Goal: Task Accomplishment & Management: Use online tool/utility

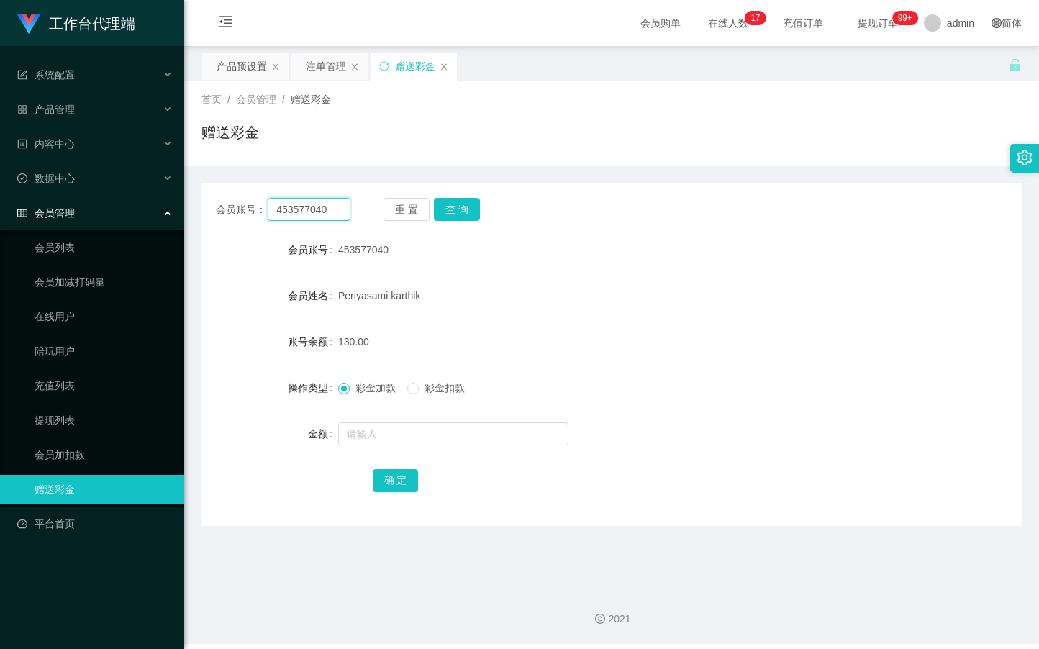
drag, startPoint x: 329, startPoint y: 219, endPoint x: 231, endPoint y: 215, distance: 98.6
click at [231, 215] on div "会员账号： 453577040" at bounding box center [283, 209] width 134 height 23
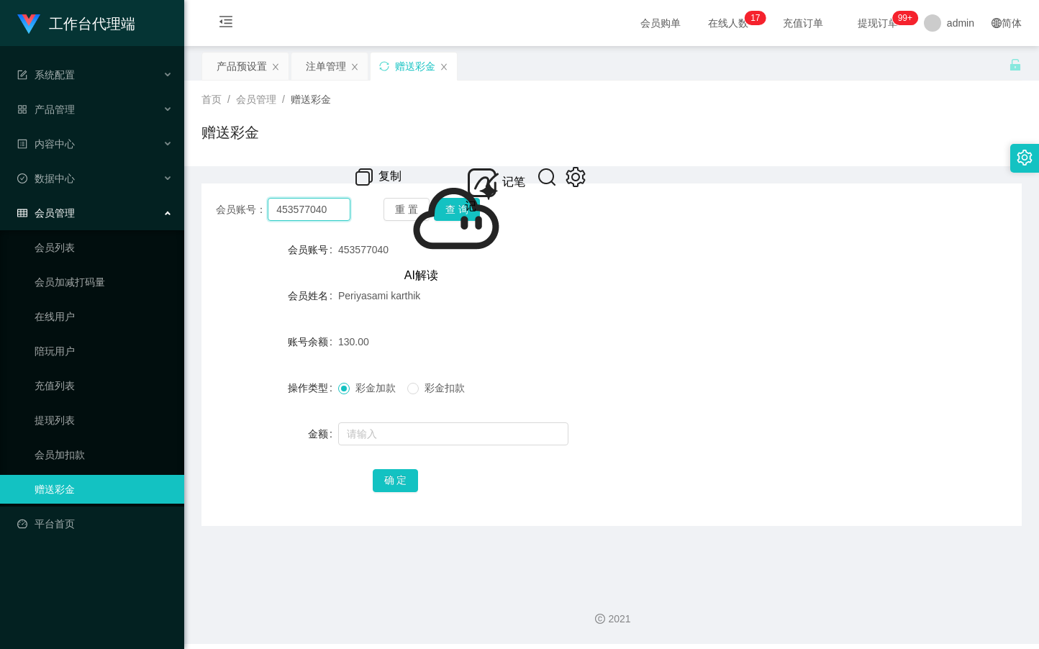
paste input "90595190"
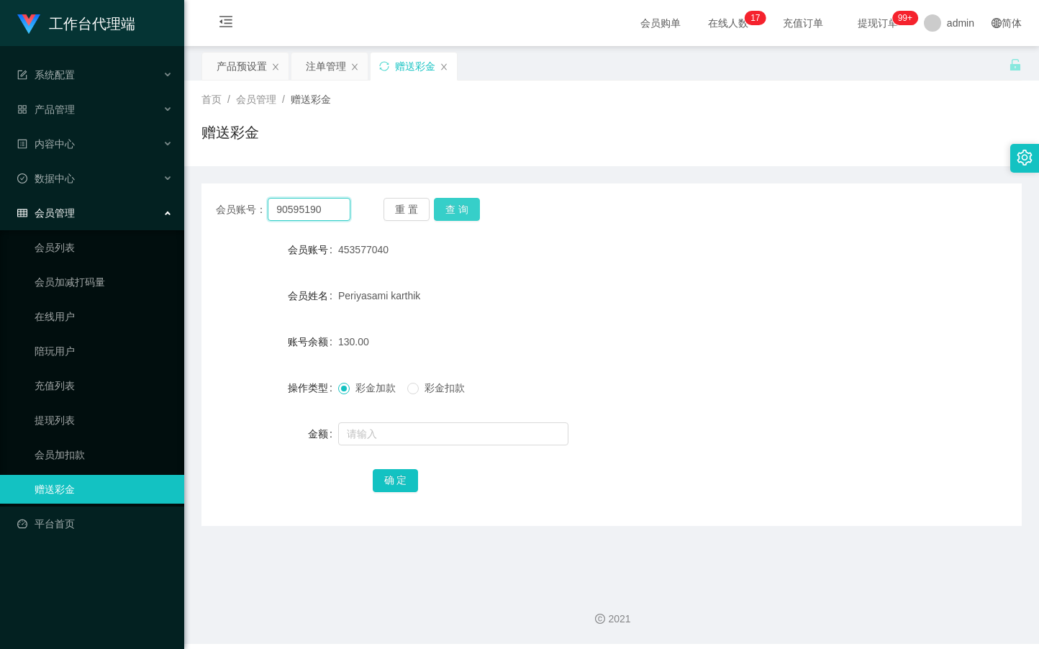
type input "90595190"
click at [453, 213] on button "查 询" at bounding box center [457, 209] width 46 height 23
drag, startPoint x: 453, startPoint y: 213, endPoint x: 556, endPoint y: 157, distance: 117.2
click at [455, 213] on button "查 询" at bounding box center [457, 209] width 46 height 23
drag, startPoint x: 245, startPoint y: 63, endPoint x: 240, endPoint y: 70, distance: 8.7
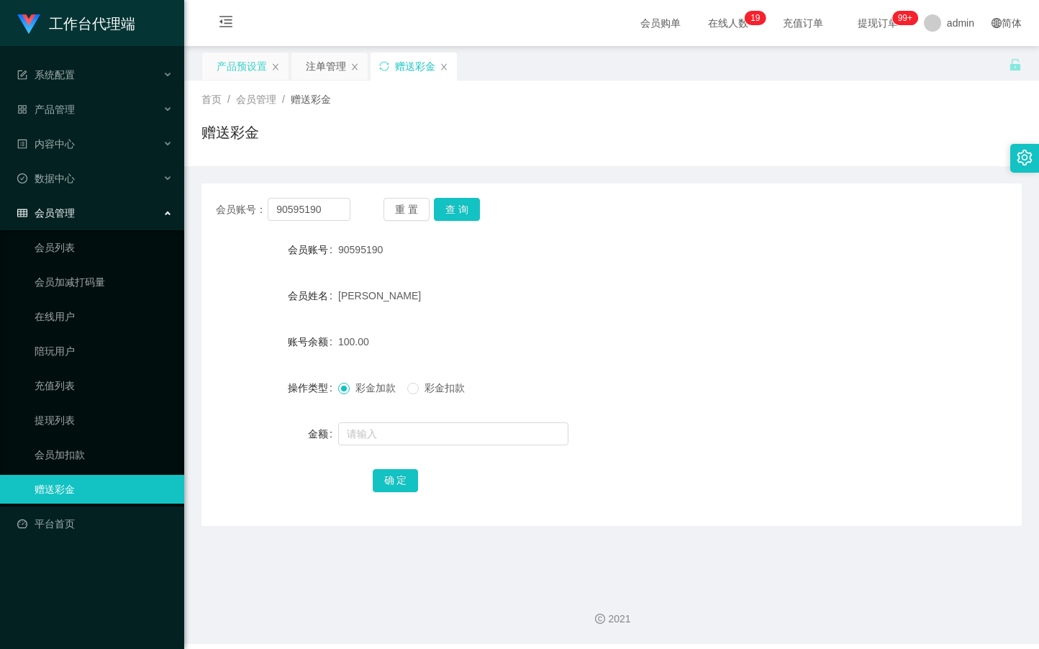
click at [245, 65] on div "产品预设置" at bounding box center [241, 66] width 50 height 27
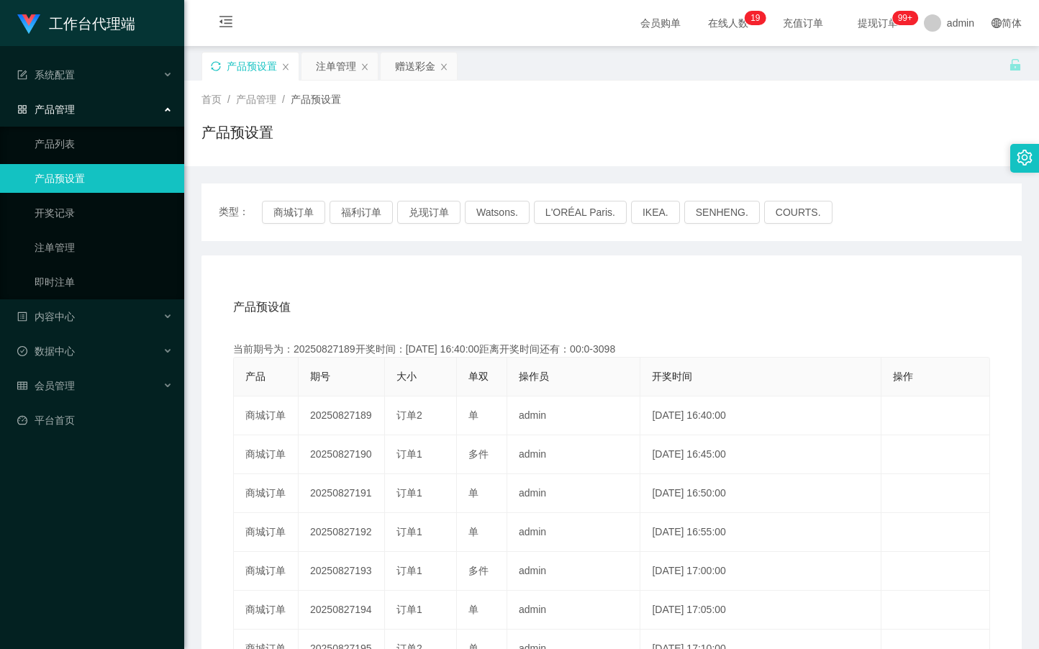
click at [216, 67] on icon "图标: sync" at bounding box center [216, 66] width 10 height 10
click at [338, 61] on div "注单管理" at bounding box center [336, 66] width 40 height 27
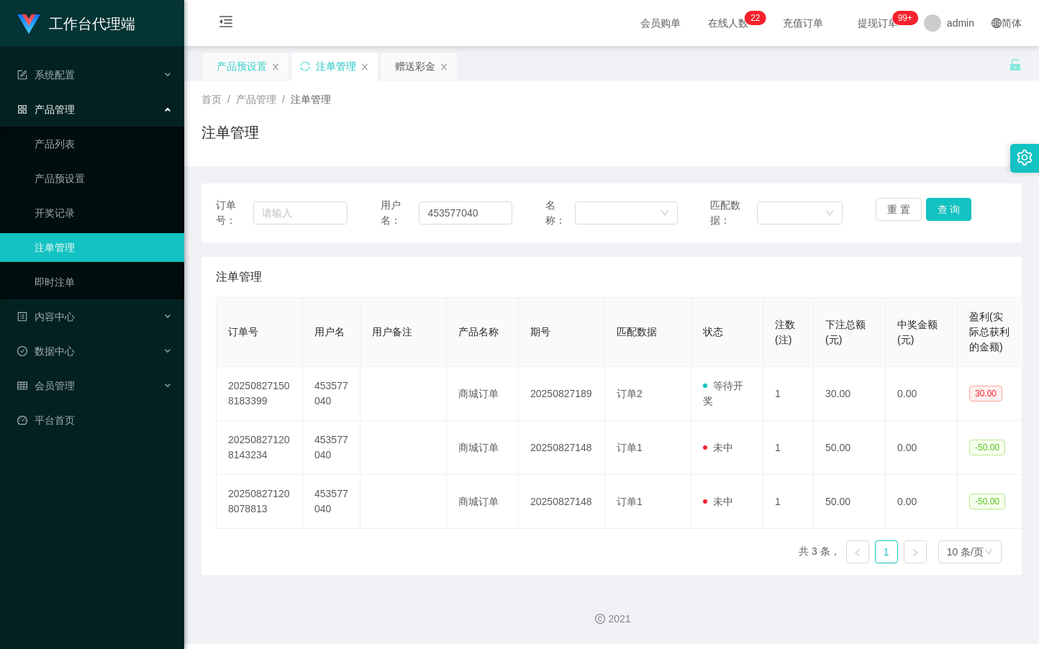
drag, startPoint x: 410, startPoint y: 65, endPoint x: 447, endPoint y: 137, distance: 81.1
click at [410, 66] on div "赠送彩金" at bounding box center [415, 66] width 40 height 27
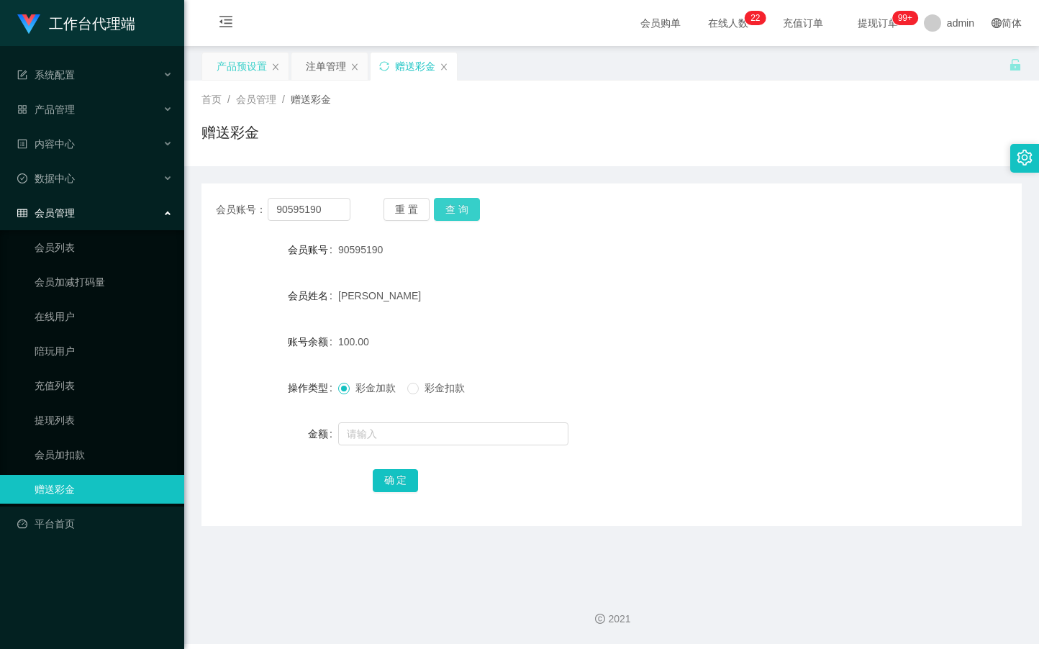
click at [457, 209] on button "查 询" at bounding box center [457, 209] width 46 height 23
click at [465, 208] on button "查 询" at bounding box center [457, 209] width 46 height 23
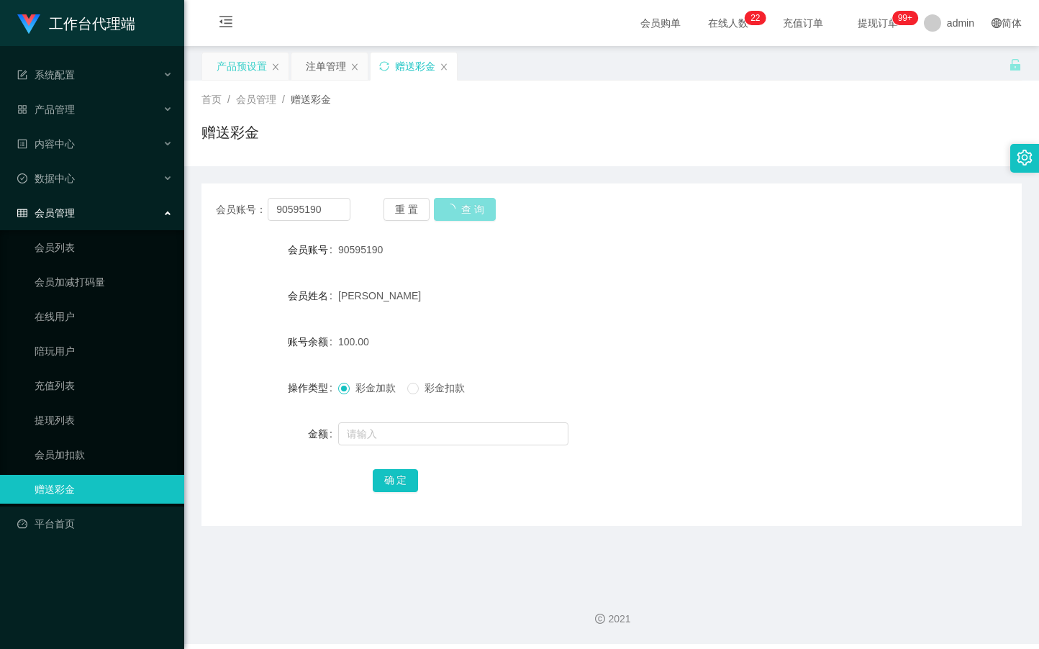
click at [465, 208] on button "查 询" at bounding box center [465, 209] width 62 height 23
drag, startPoint x: 345, startPoint y: 205, endPoint x: 226, endPoint y: 209, distance: 118.7
click at [226, 208] on div "会员账号： 90595190" at bounding box center [283, 209] width 134 height 23
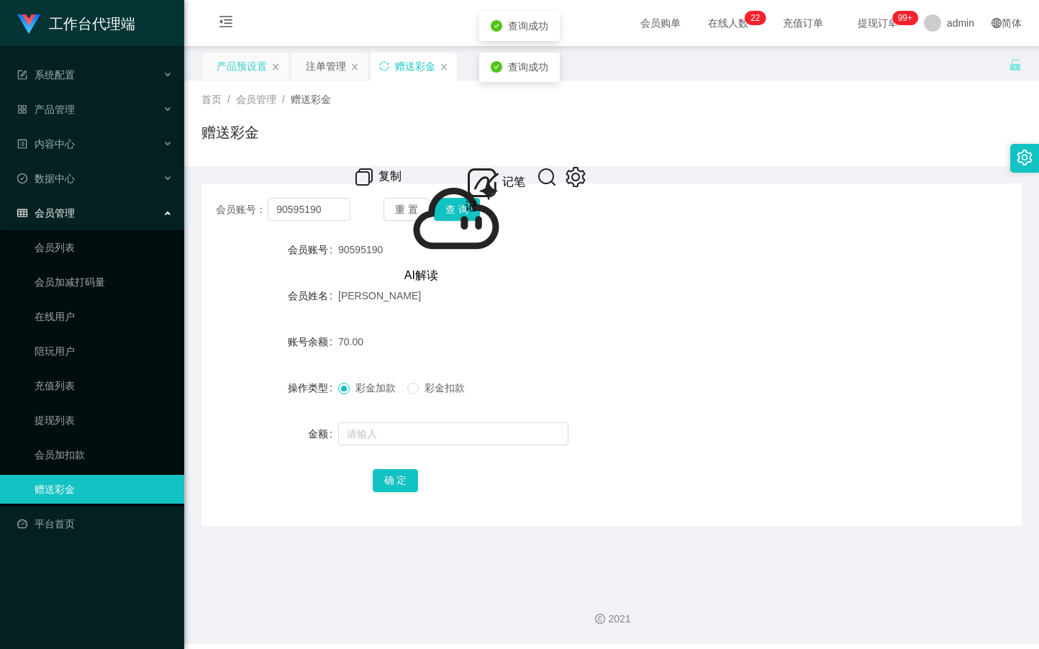
drag, startPoint x: 334, startPoint y: 68, endPoint x: 340, endPoint y: 115, distance: 47.9
click at [334, 68] on div "注单管理" at bounding box center [326, 66] width 40 height 27
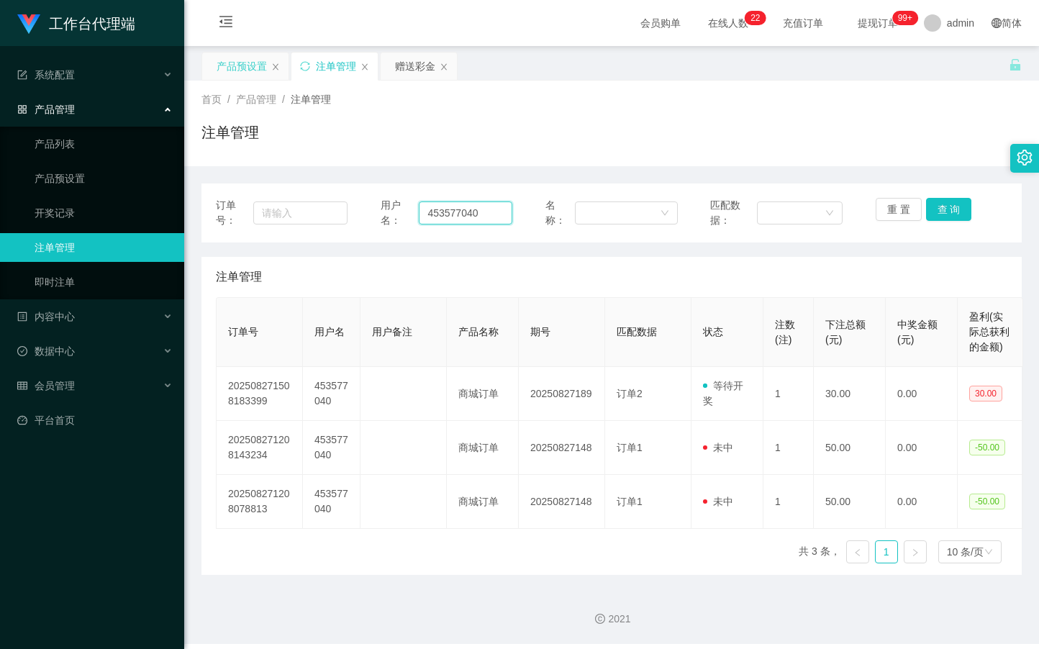
drag, startPoint x: 486, startPoint y: 215, endPoint x: 357, endPoint y: 222, distance: 129.7
click at [357, 222] on div "订单号： 用户名： 453577040 名称： 匹配数据： 重 置 查 询" at bounding box center [611, 213] width 791 height 30
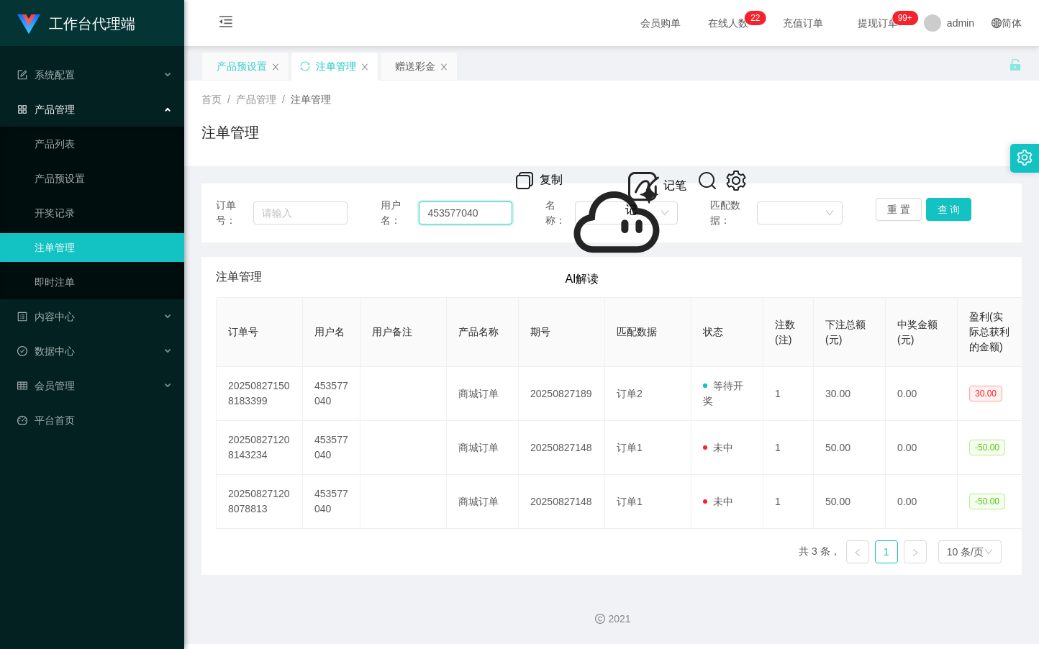
paste input "9059519"
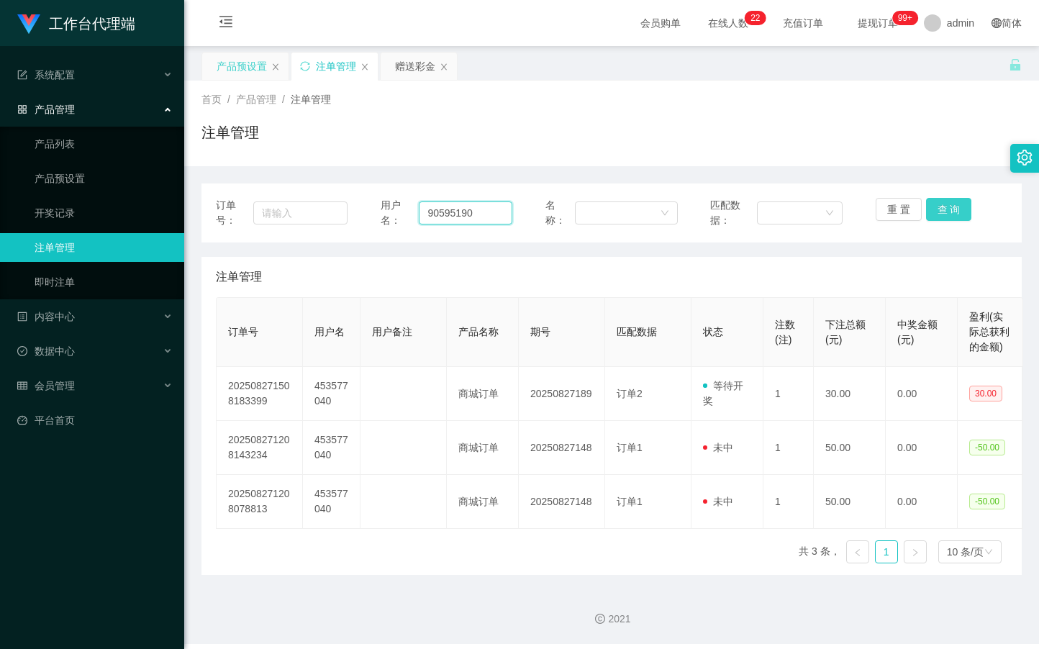
type input "90595190"
click at [957, 207] on button "查 询" at bounding box center [949, 209] width 46 height 23
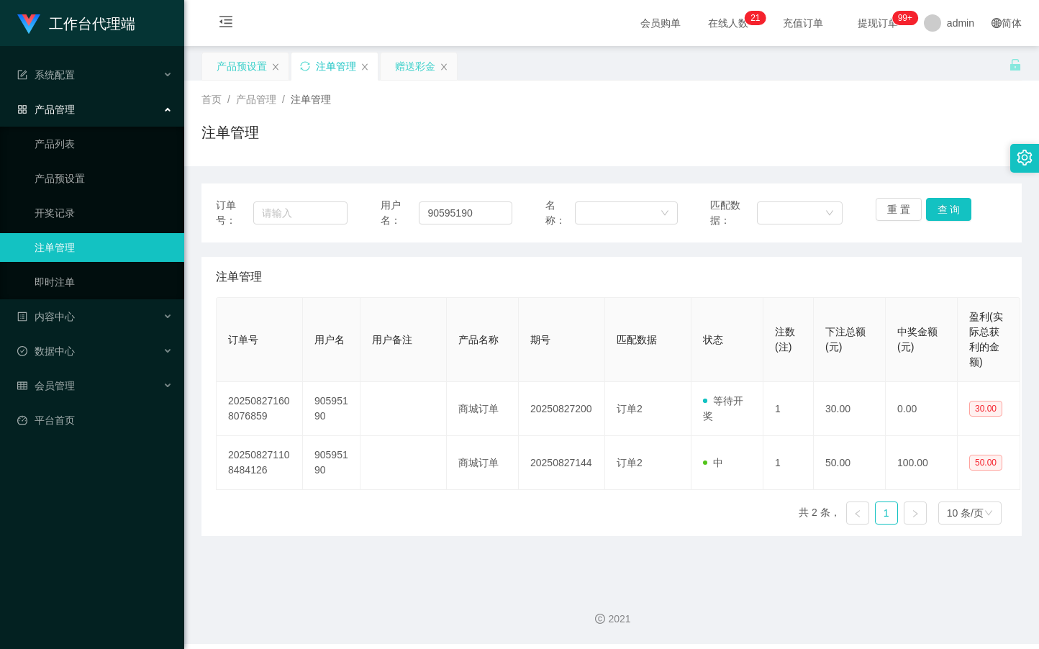
drag, startPoint x: 388, startPoint y: 59, endPoint x: 397, endPoint y: 63, distance: 10.0
click at [388, 60] on div "赠送彩金" at bounding box center [418, 66] width 76 height 27
click at [398, 63] on div "赠送彩金" at bounding box center [415, 66] width 40 height 27
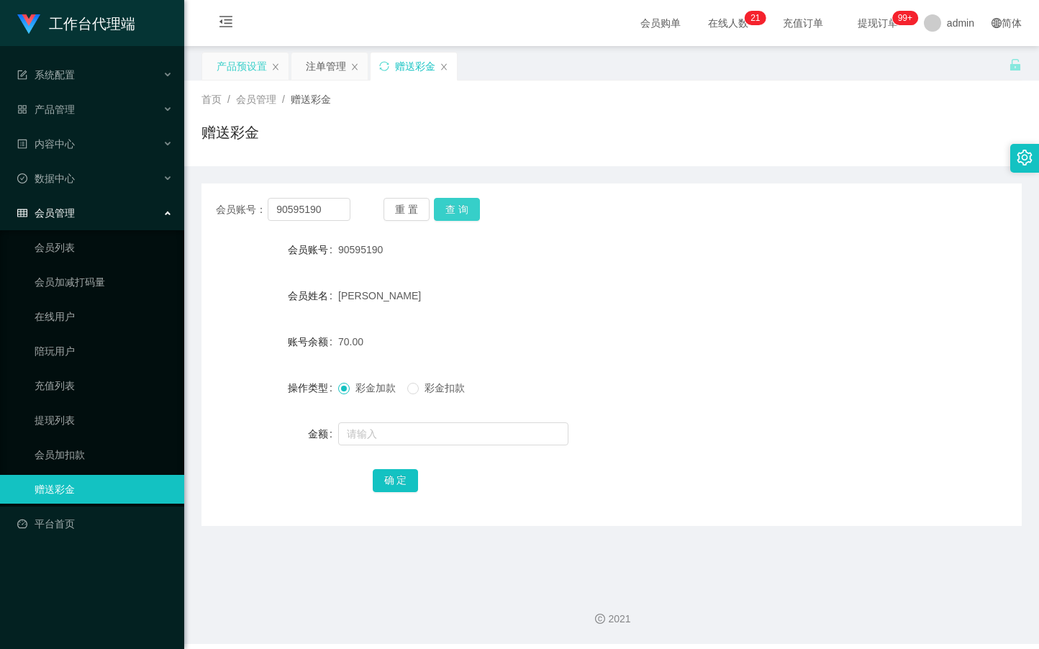
click at [475, 211] on button "查 询" at bounding box center [457, 209] width 46 height 23
click at [252, 70] on div "产品预设置" at bounding box center [241, 66] width 50 height 27
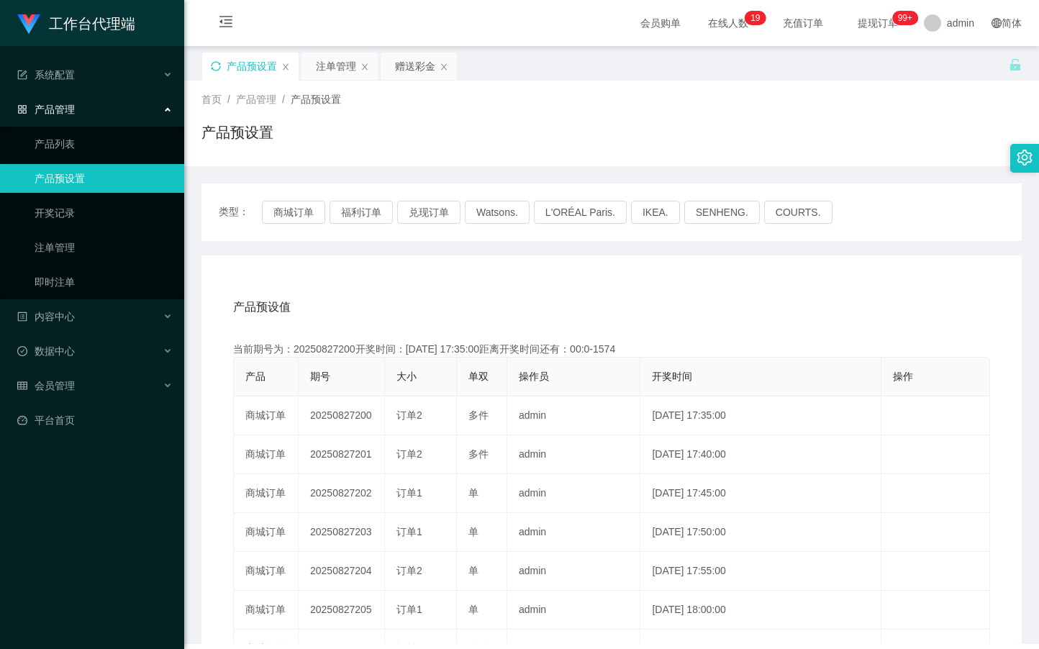
click at [219, 65] on icon "图标: sync" at bounding box center [216, 66] width 10 height 10
click at [328, 68] on div "注单管理" at bounding box center [336, 66] width 40 height 27
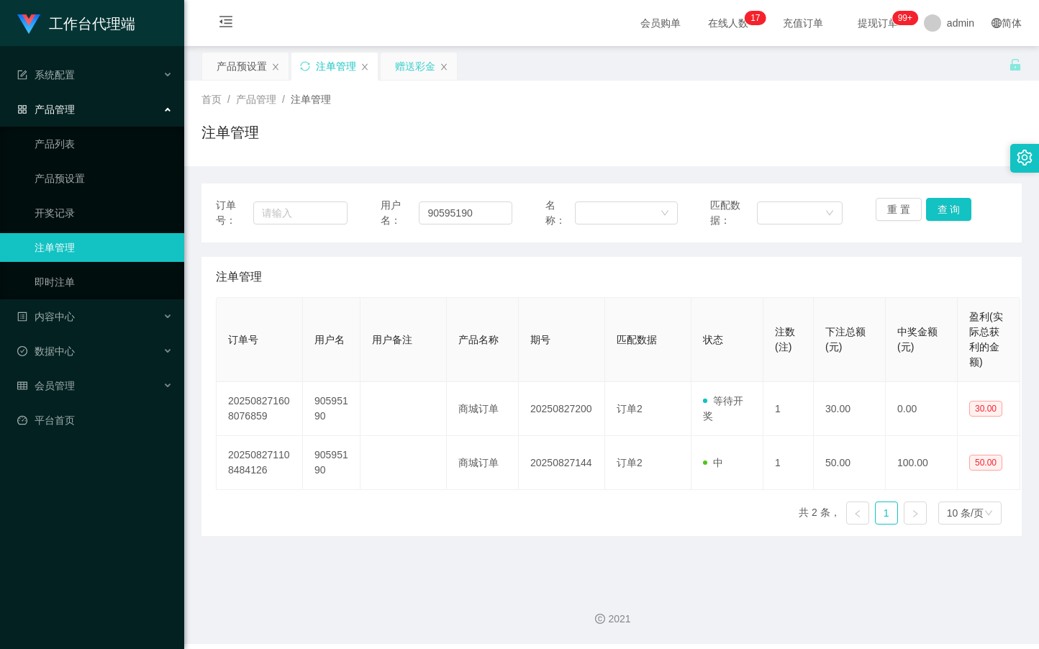
click at [418, 66] on div "赠送彩金" at bounding box center [415, 66] width 40 height 27
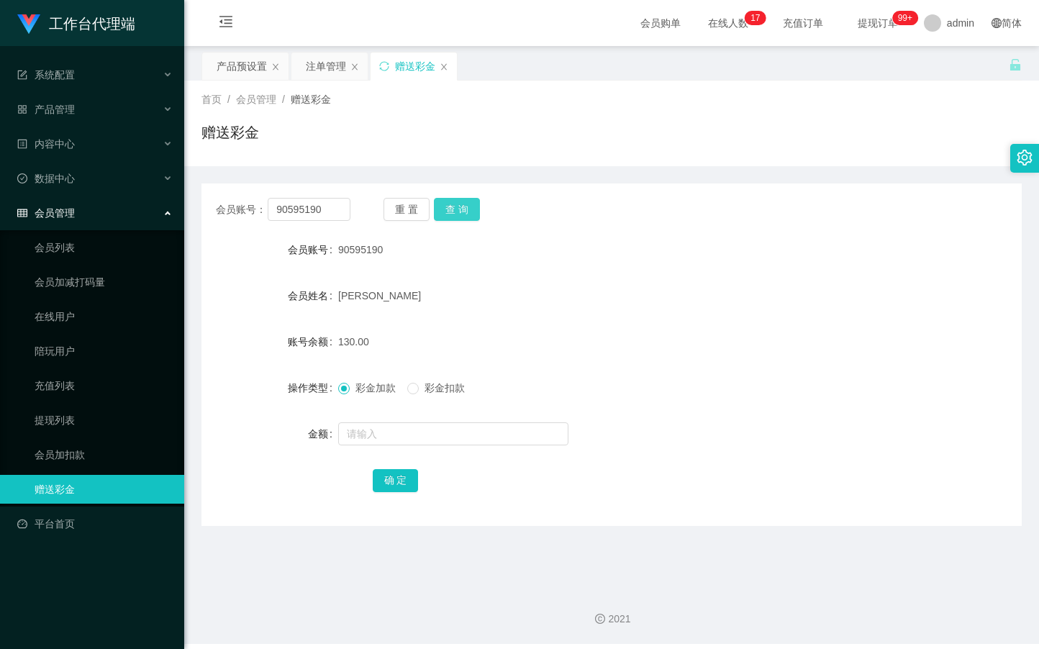
click at [459, 203] on button "查 询" at bounding box center [457, 209] width 46 height 23
click at [459, 203] on button "查 询" at bounding box center [465, 209] width 62 height 23
drag, startPoint x: 334, startPoint y: 209, endPoint x: 275, endPoint y: 211, distance: 59.0
click at [275, 211] on input "90595190" at bounding box center [309, 209] width 82 height 23
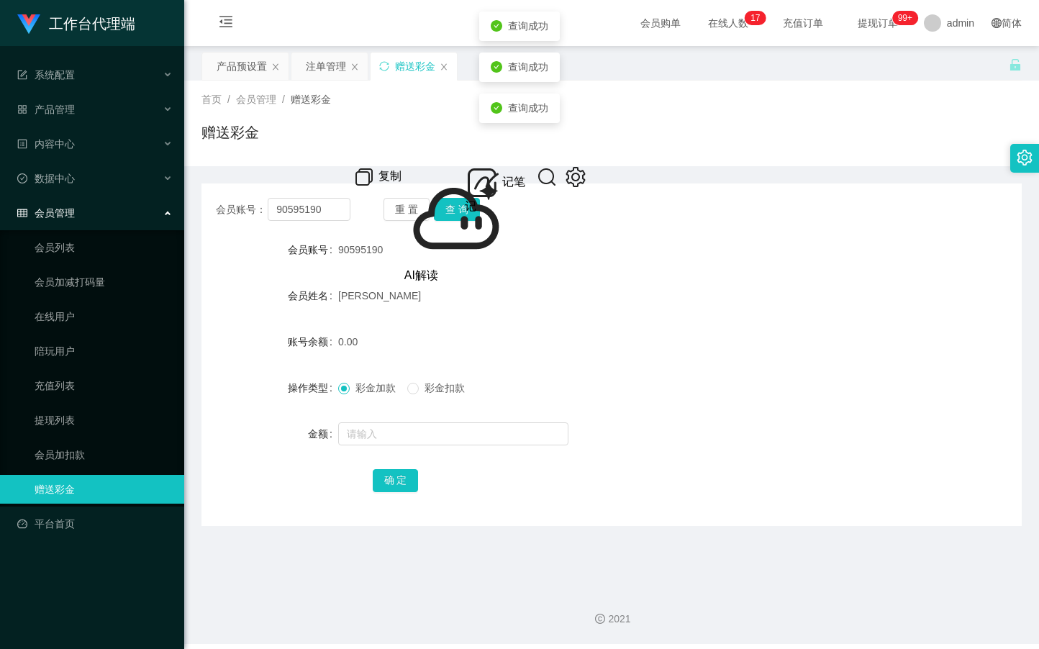
click at [393, 134] on div "赠送彩金" at bounding box center [611, 138] width 820 height 33
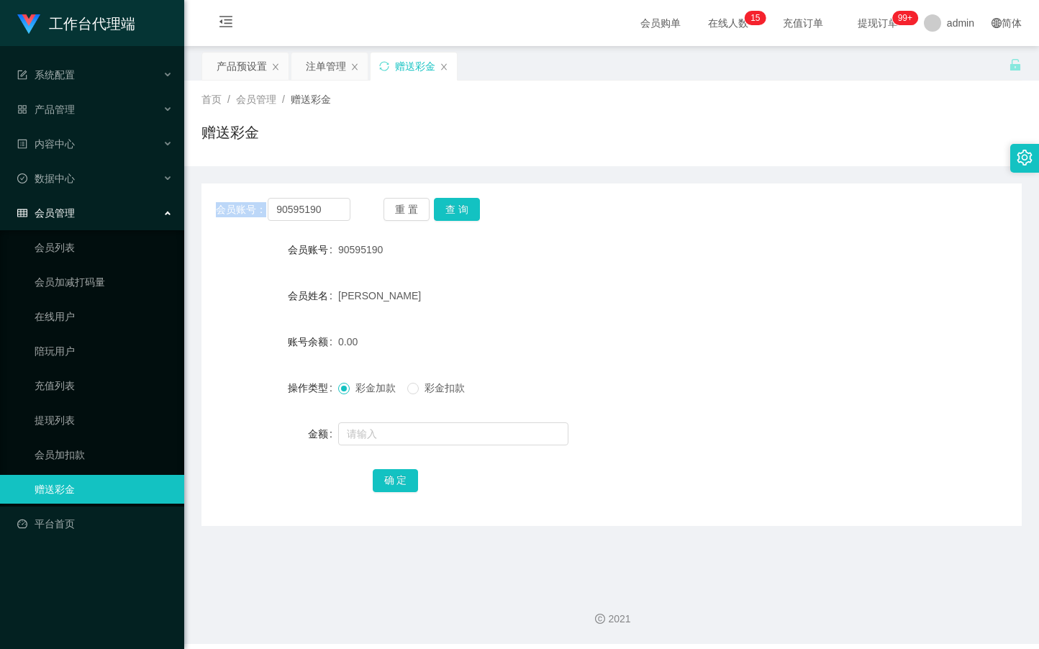
drag, startPoint x: 350, startPoint y: 207, endPoint x: 253, endPoint y: 218, distance: 97.7
click at [252, 216] on div "会员账号： 90595190 重 置 查 询" at bounding box center [611, 209] width 820 height 23
copy span "会员账号："
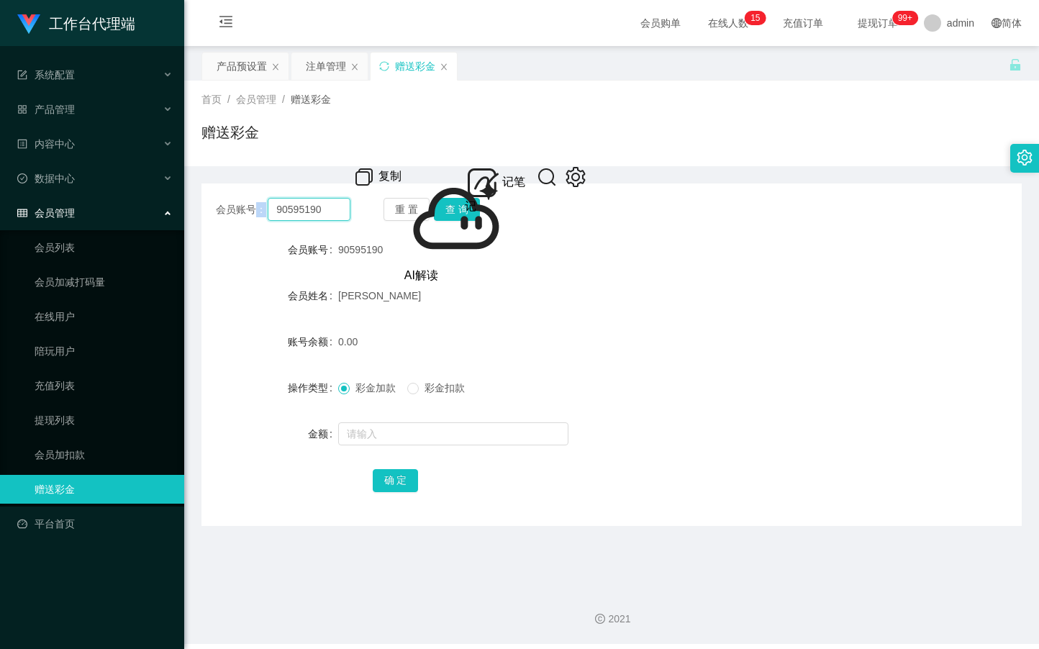
click at [324, 204] on input "90595190" at bounding box center [309, 209] width 82 height 23
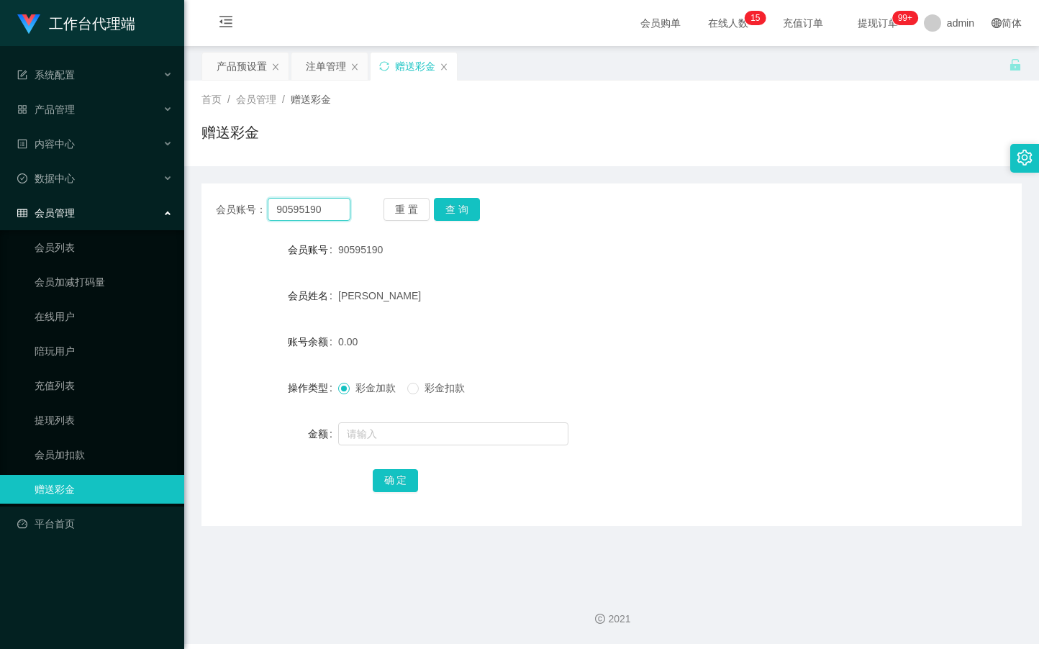
drag, startPoint x: 295, startPoint y: 207, endPoint x: 247, endPoint y: 207, distance: 47.5
click at [247, 207] on div "会员账号： 90595190" at bounding box center [283, 209] width 134 height 23
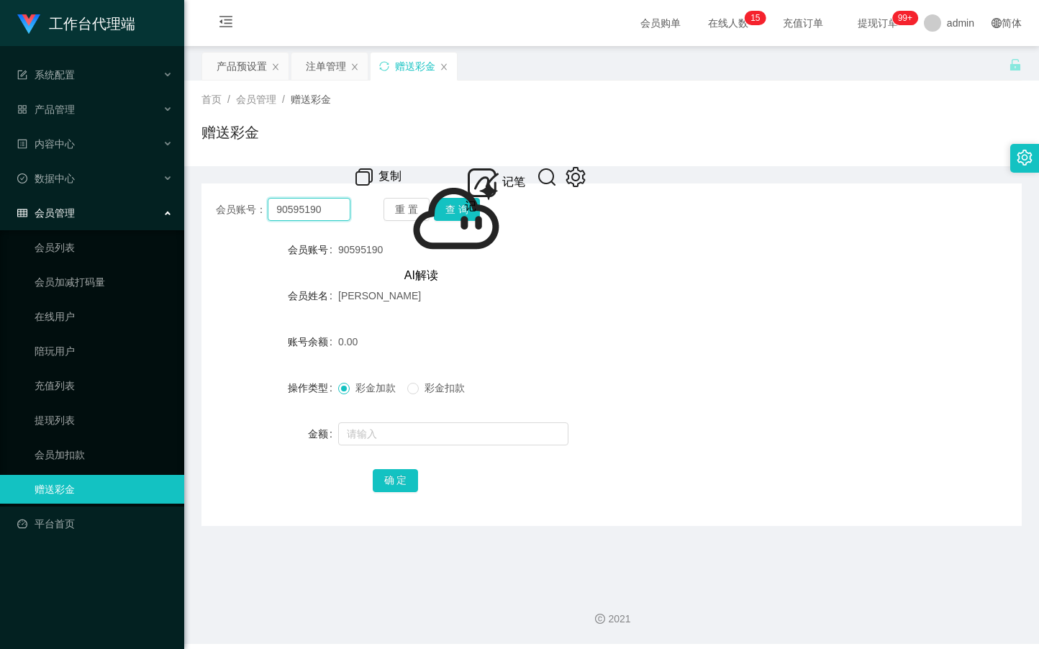
paste input "Allychan"
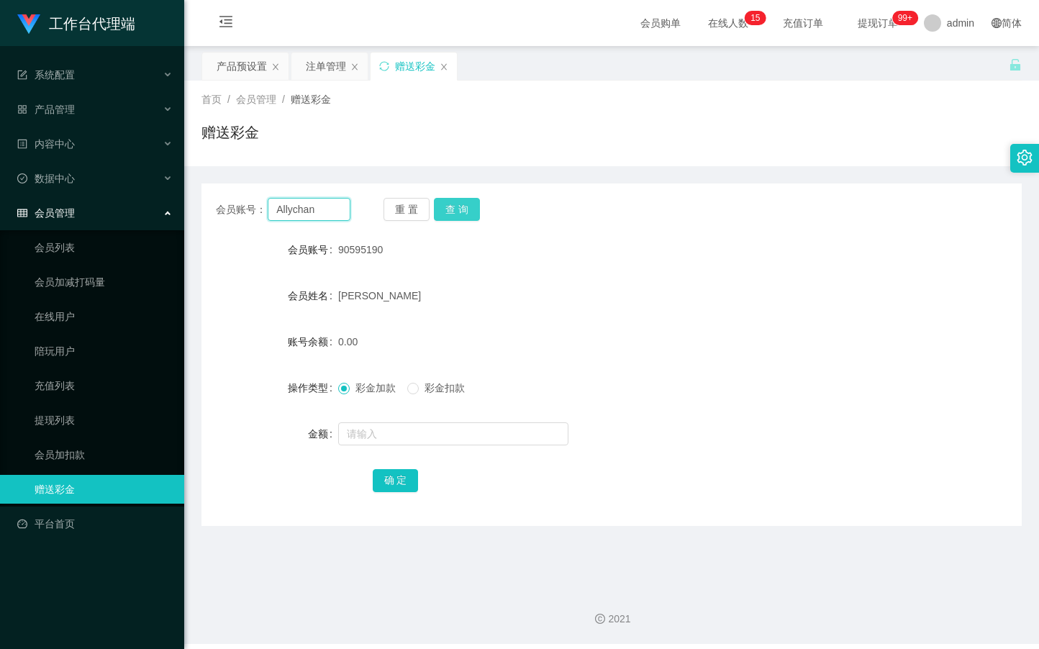
type input "Allychan"
click at [462, 203] on button "查 询" at bounding box center [457, 209] width 46 height 23
drag, startPoint x: 320, startPoint y: 60, endPoint x: 334, endPoint y: 78, distance: 22.6
click at [320, 60] on div "注单管理" at bounding box center [326, 66] width 40 height 27
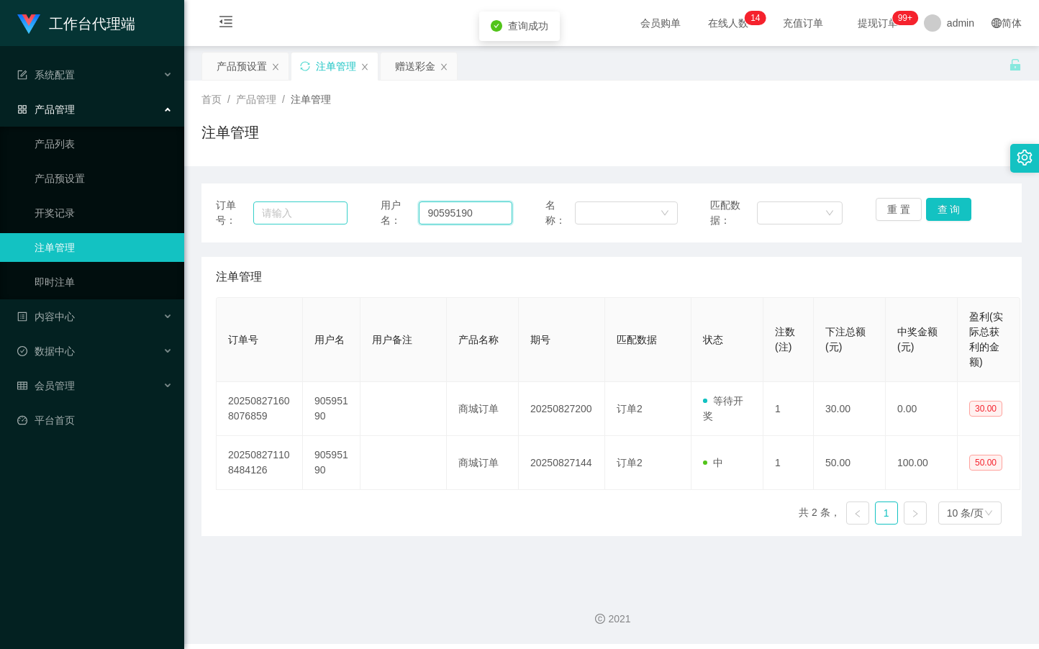
drag, startPoint x: 470, startPoint y: 211, endPoint x: 343, endPoint y: 214, distance: 127.3
click at [342, 211] on div "订单号： 用户名： 90595190 名称： 匹配数据： 重 置 查 询" at bounding box center [611, 213] width 791 height 30
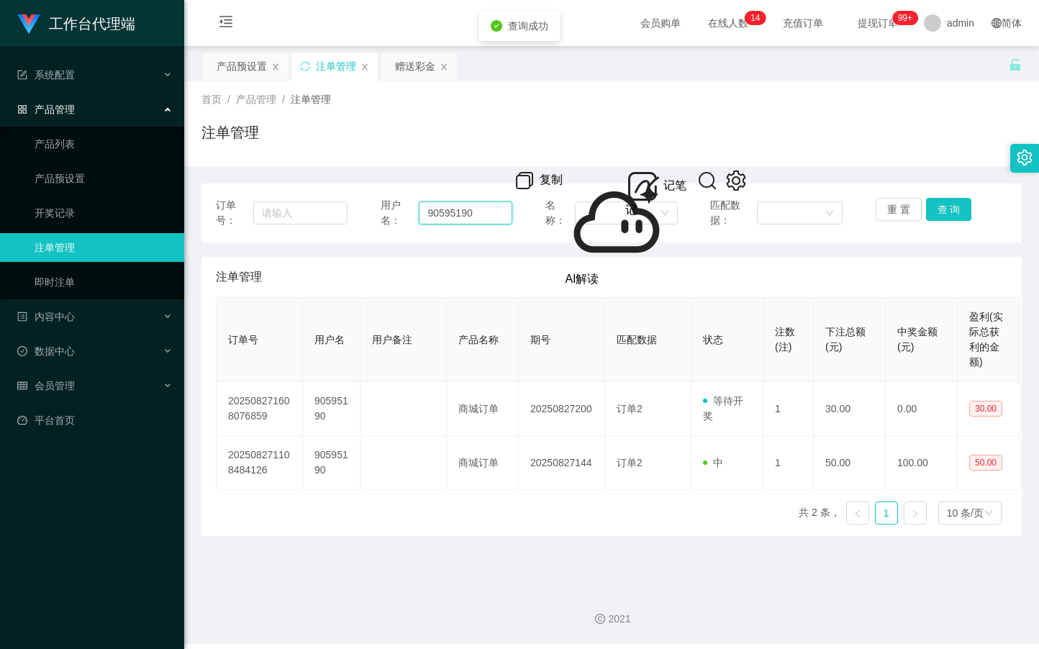
paste input "Allychan"
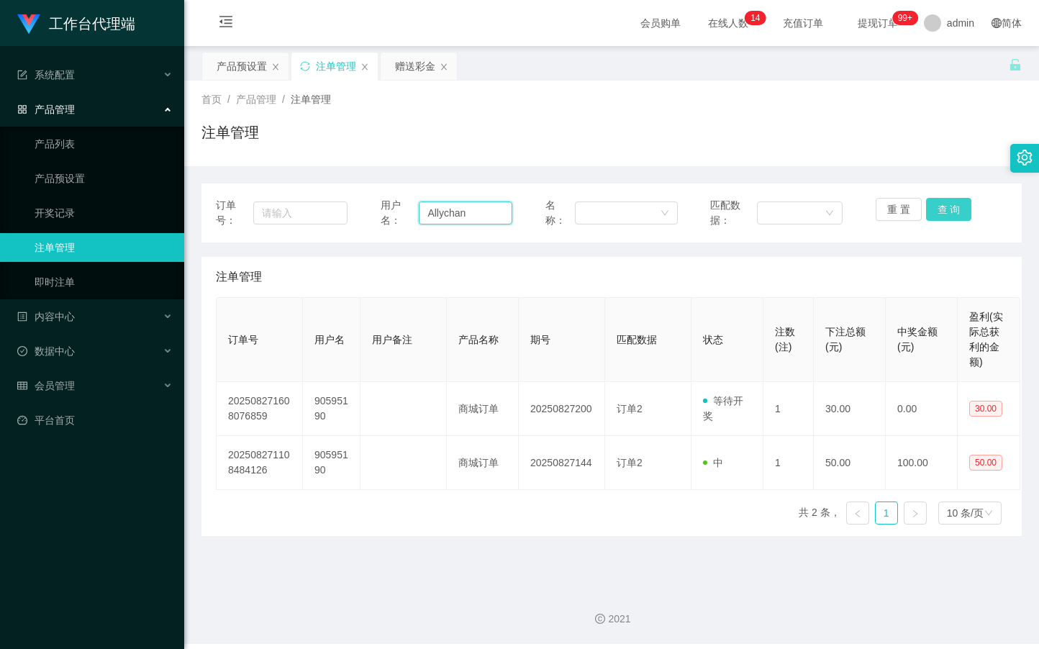
type input "Allychan"
click at [949, 214] on button "查 询" at bounding box center [949, 209] width 46 height 23
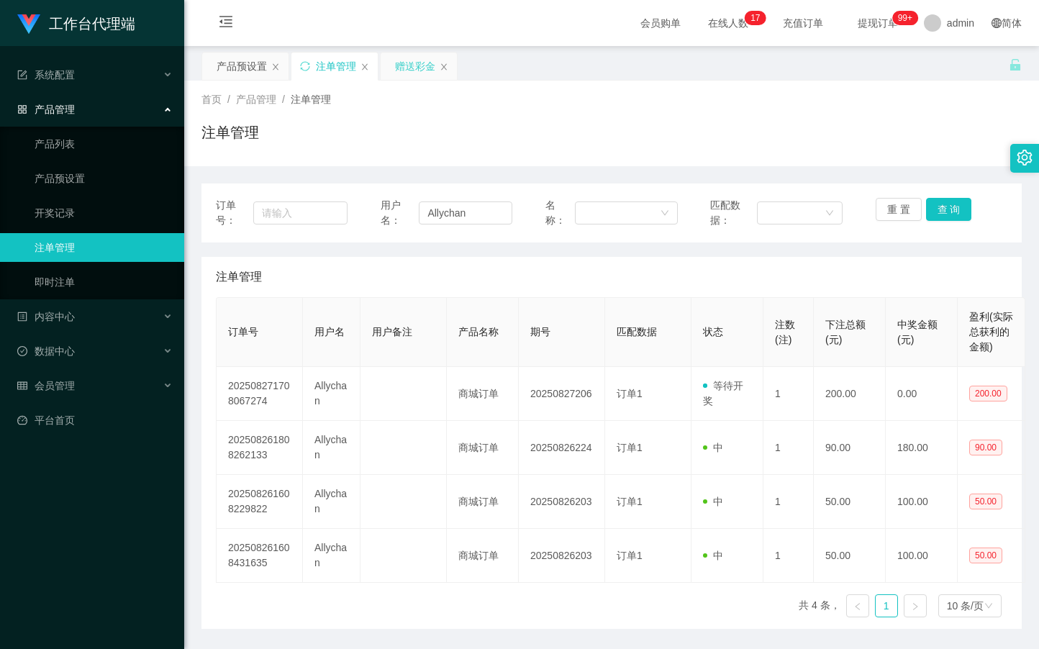
click at [409, 67] on div "赠送彩金" at bounding box center [415, 66] width 40 height 27
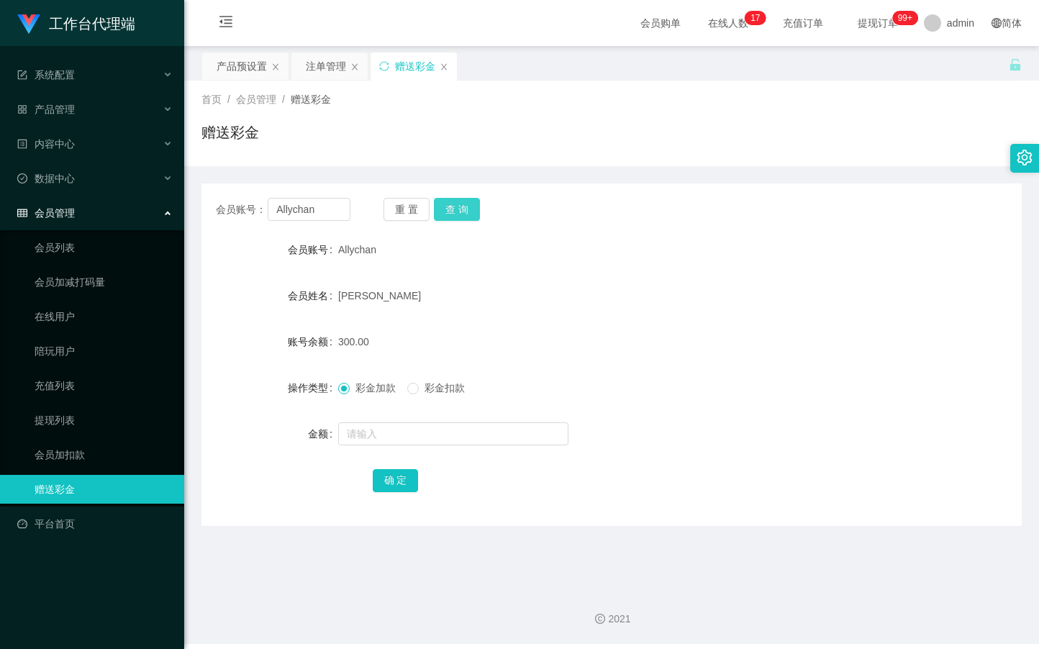
click at [473, 206] on button "查 询" at bounding box center [457, 209] width 46 height 23
click at [473, 206] on button "查 询" at bounding box center [465, 209] width 62 height 23
click at [473, 206] on button "查 询" at bounding box center [457, 209] width 46 height 23
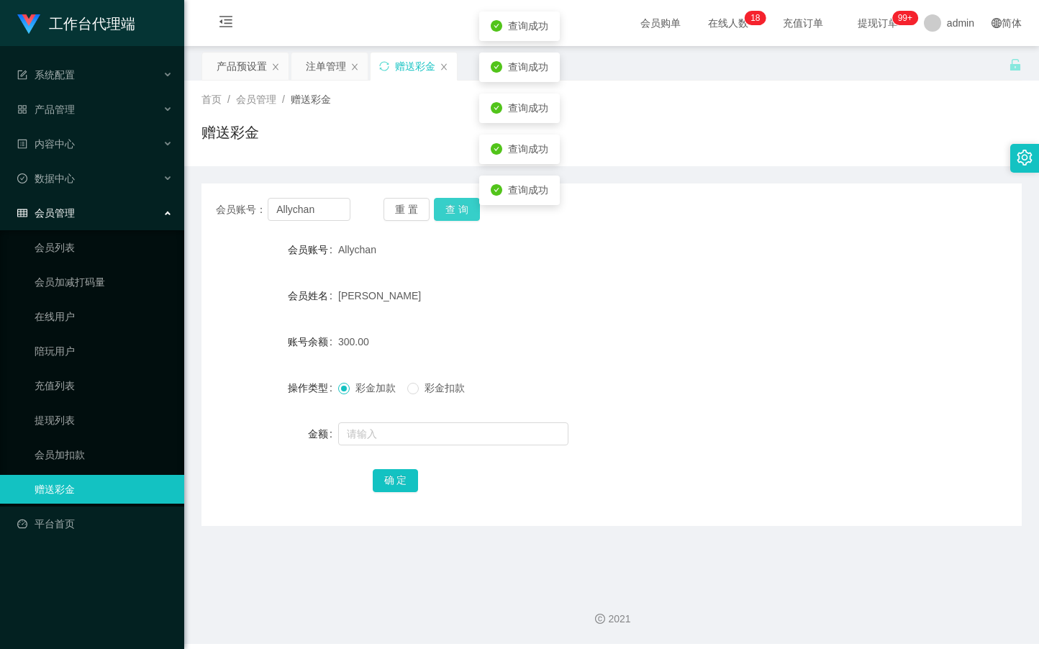
click at [473, 206] on button "查 询" at bounding box center [457, 209] width 46 height 23
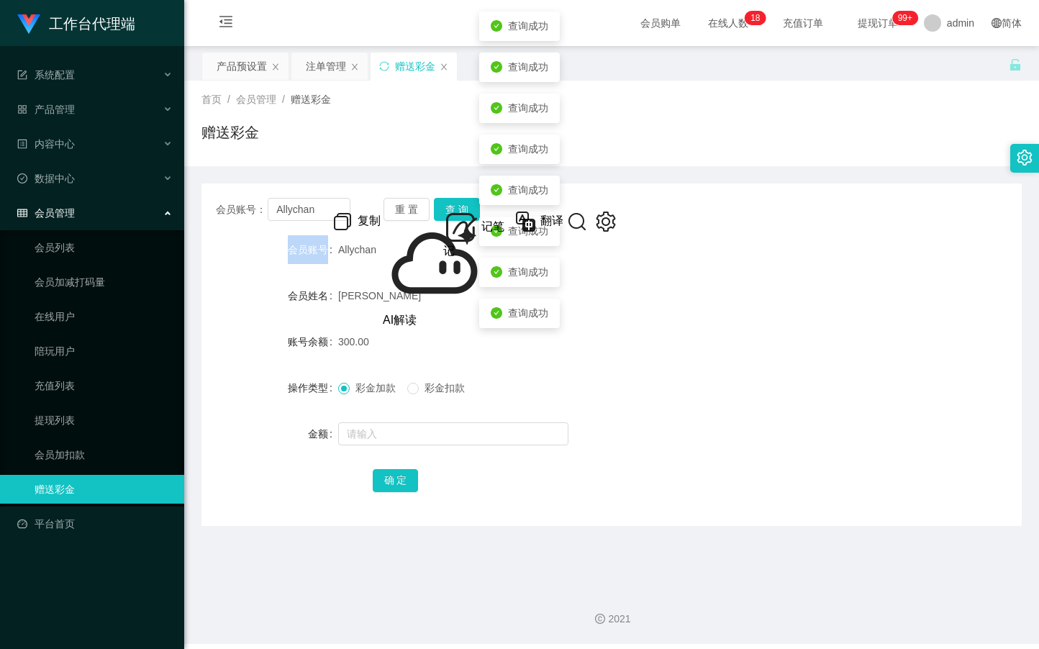
click at [473, 206] on div "重 置 查 询" at bounding box center [450, 209] width 134 height 23
click at [473, 206] on button "查 询" at bounding box center [457, 209] width 46 height 23
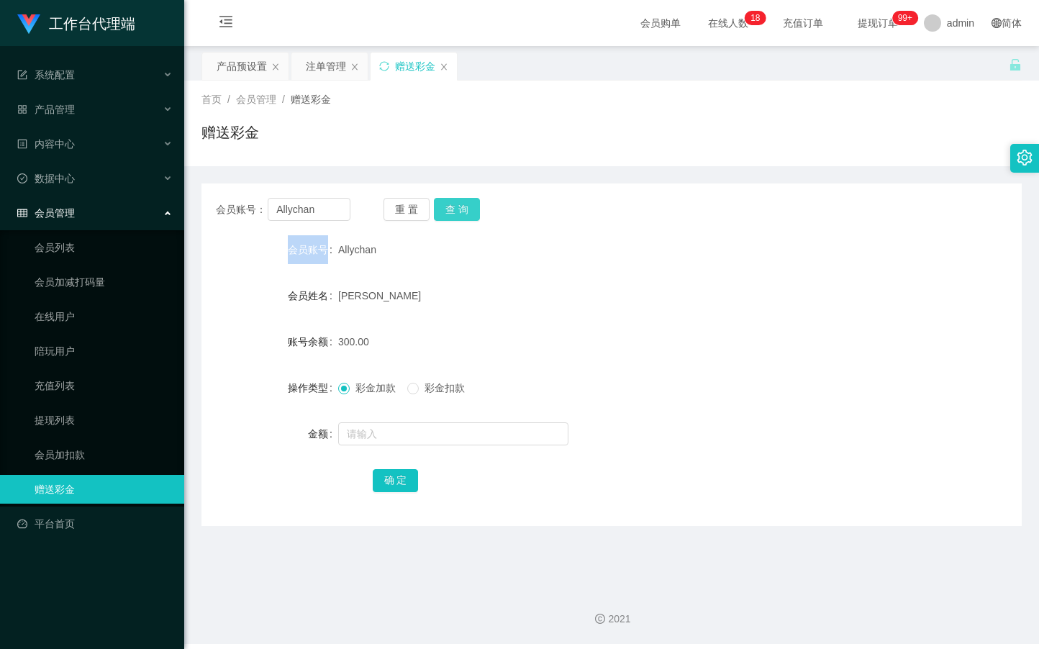
click at [450, 208] on button "查 询" at bounding box center [457, 209] width 46 height 23
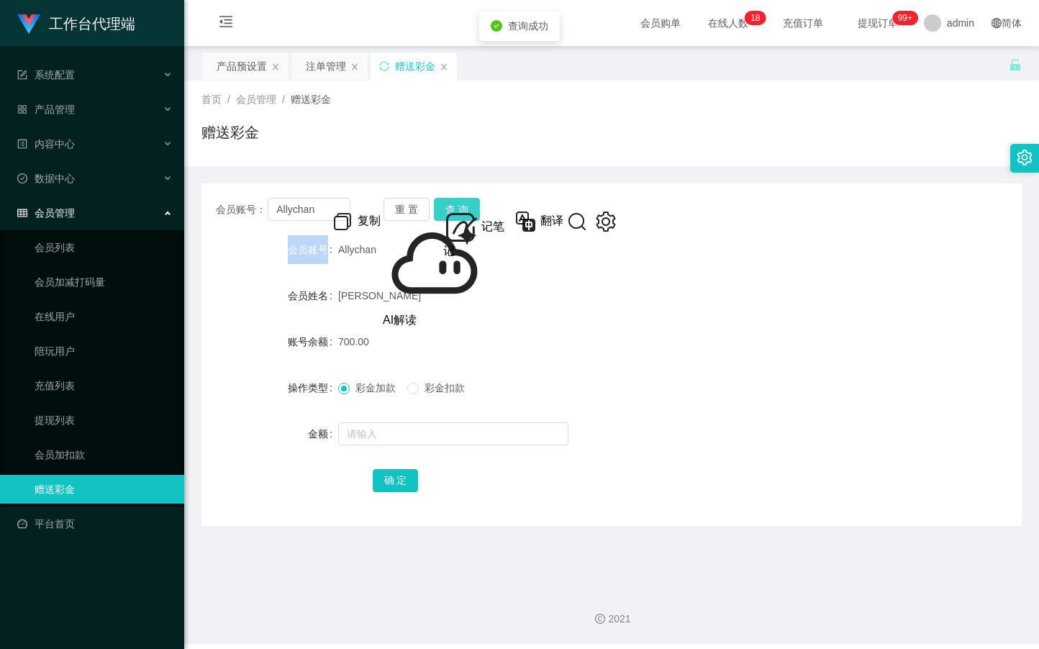
click at [450, 209] on button "查 询" at bounding box center [457, 209] width 46 height 23
